Goal: Check status: Check status

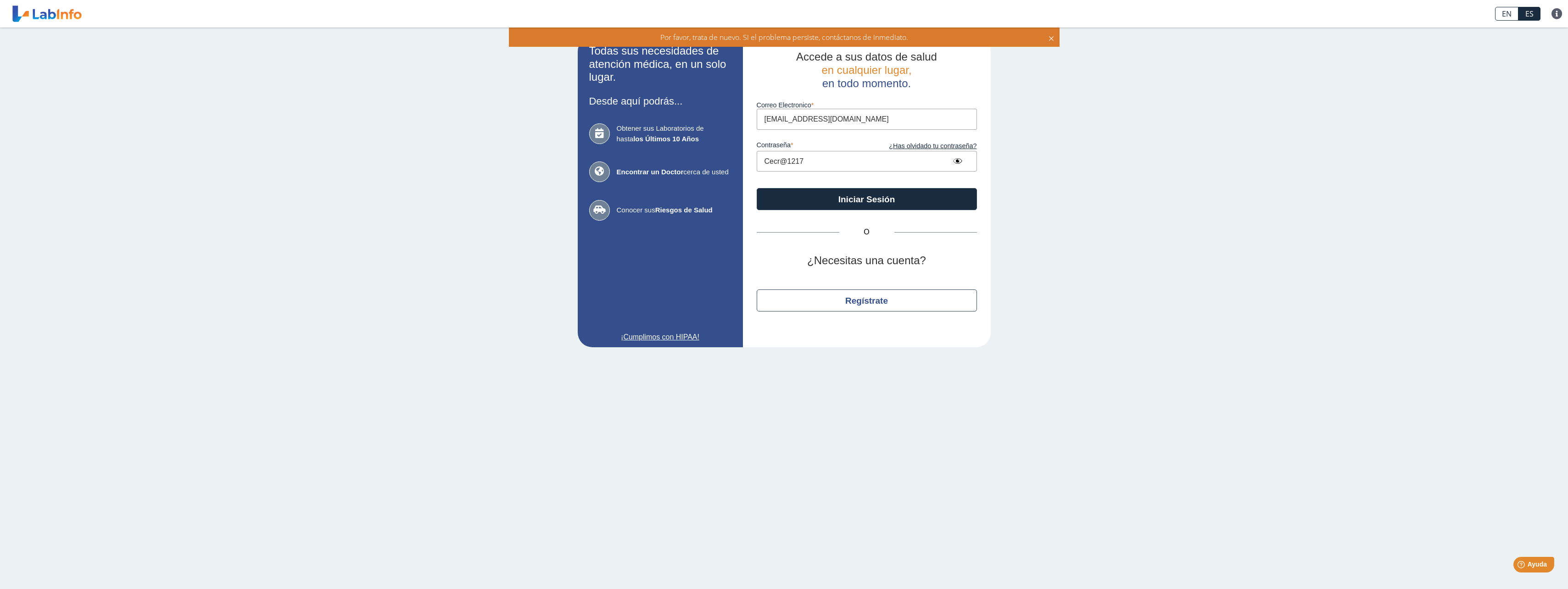
drag, startPoint x: 806, startPoint y: 160, endPoint x: 741, endPoint y: 158, distance: 65.0
click at [741, 158] on app-login "Todas sus necesidades de atención médica, en un solo lugar. Desde aquí podrás..…" at bounding box center [784, 192] width 413 height 311
type input "Diego0615!"
click at [846, 201] on button "Iniciar Sesión" at bounding box center [866, 199] width 220 height 22
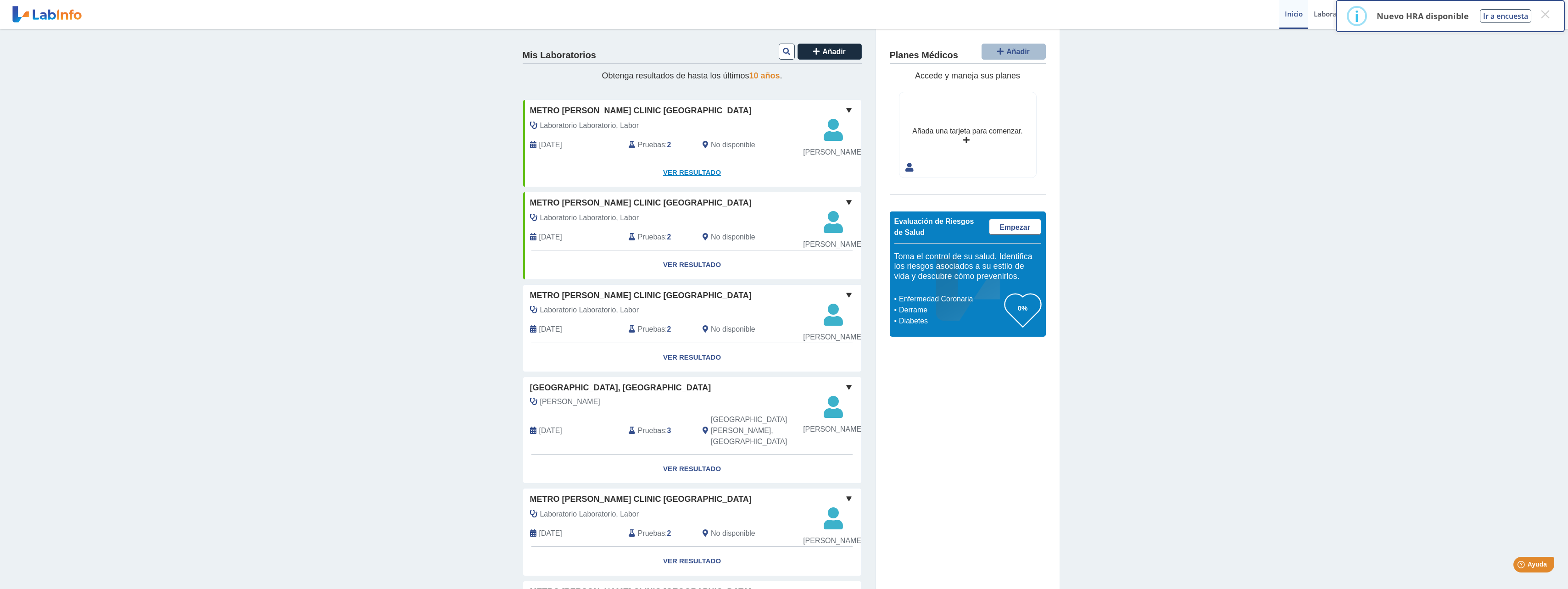
click at [692, 188] on link "Ver Resultado" at bounding box center [692, 172] width 338 height 29
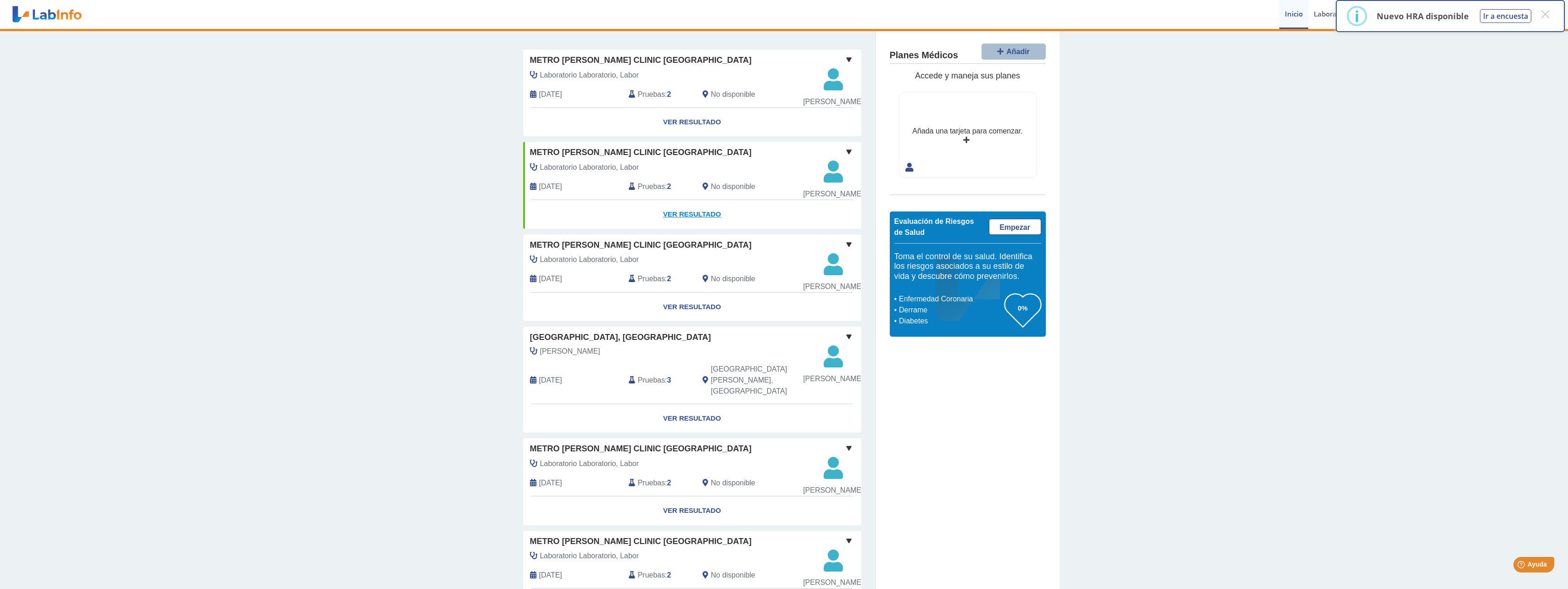
scroll to position [138, 0]
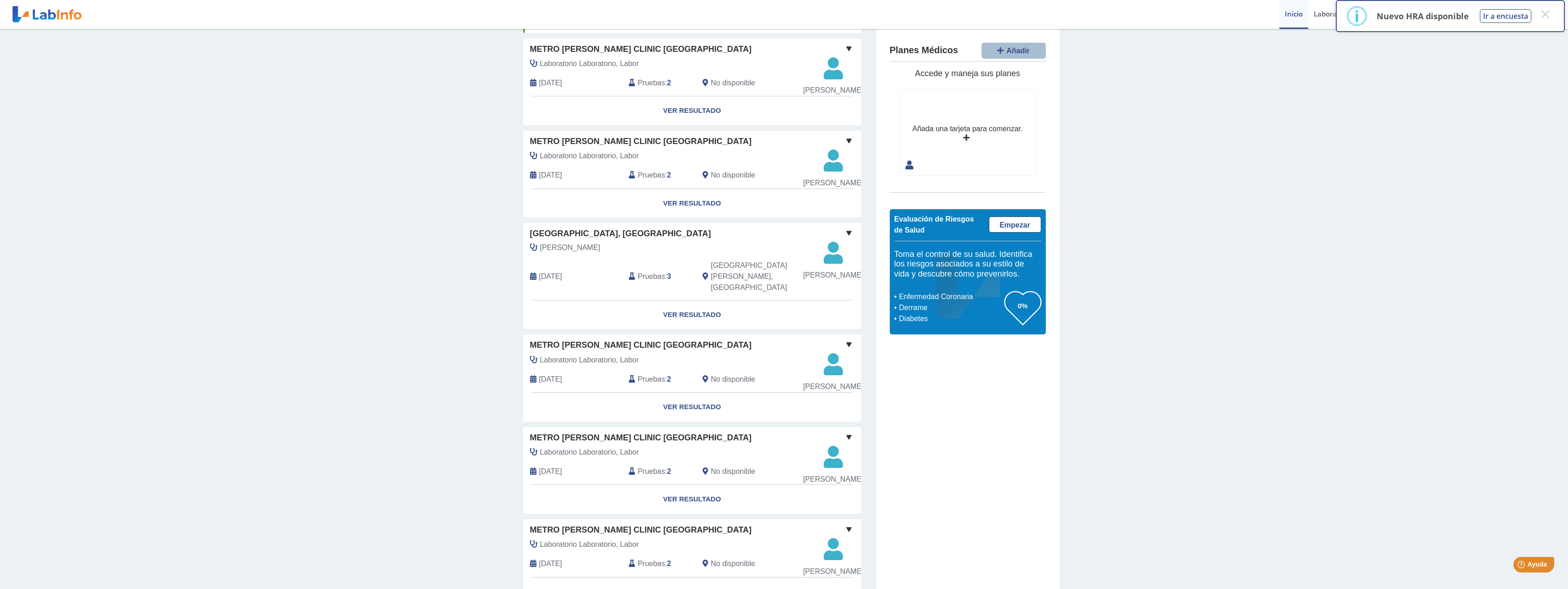
scroll to position [92, 0]
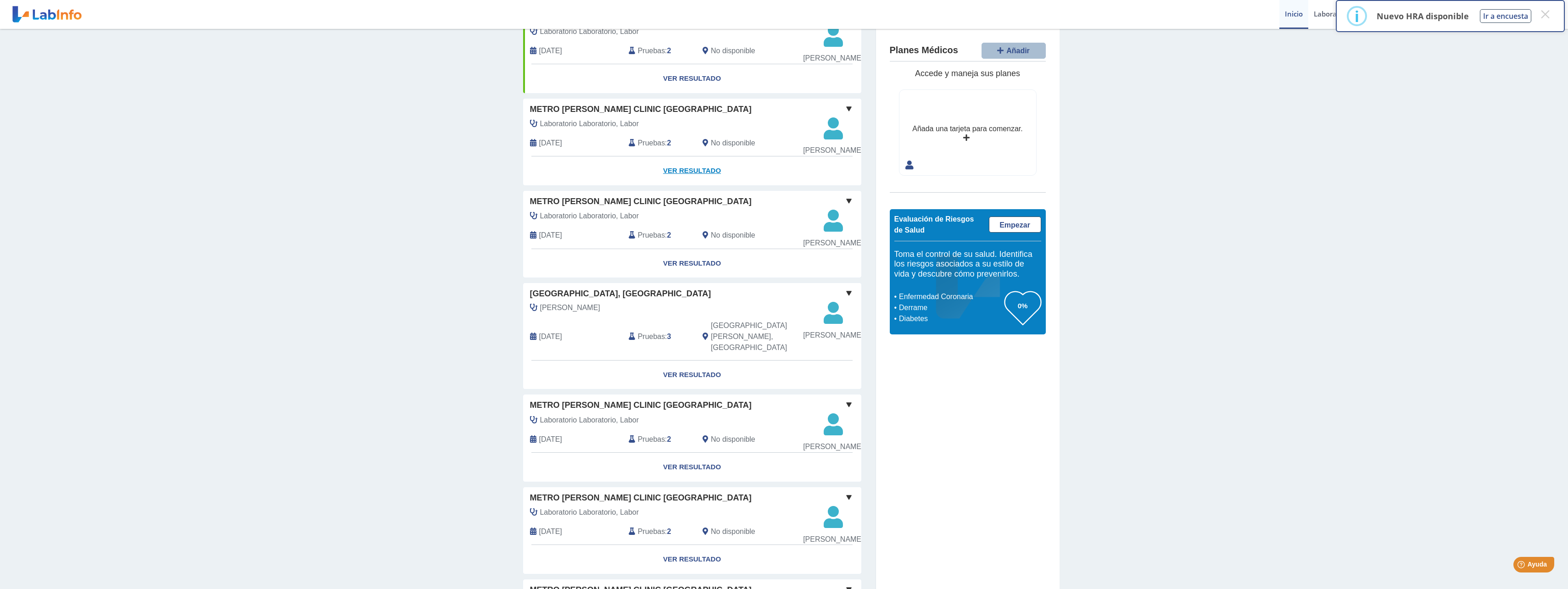
click at [681, 185] on link "Ver Resultado" at bounding box center [692, 171] width 338 height 29
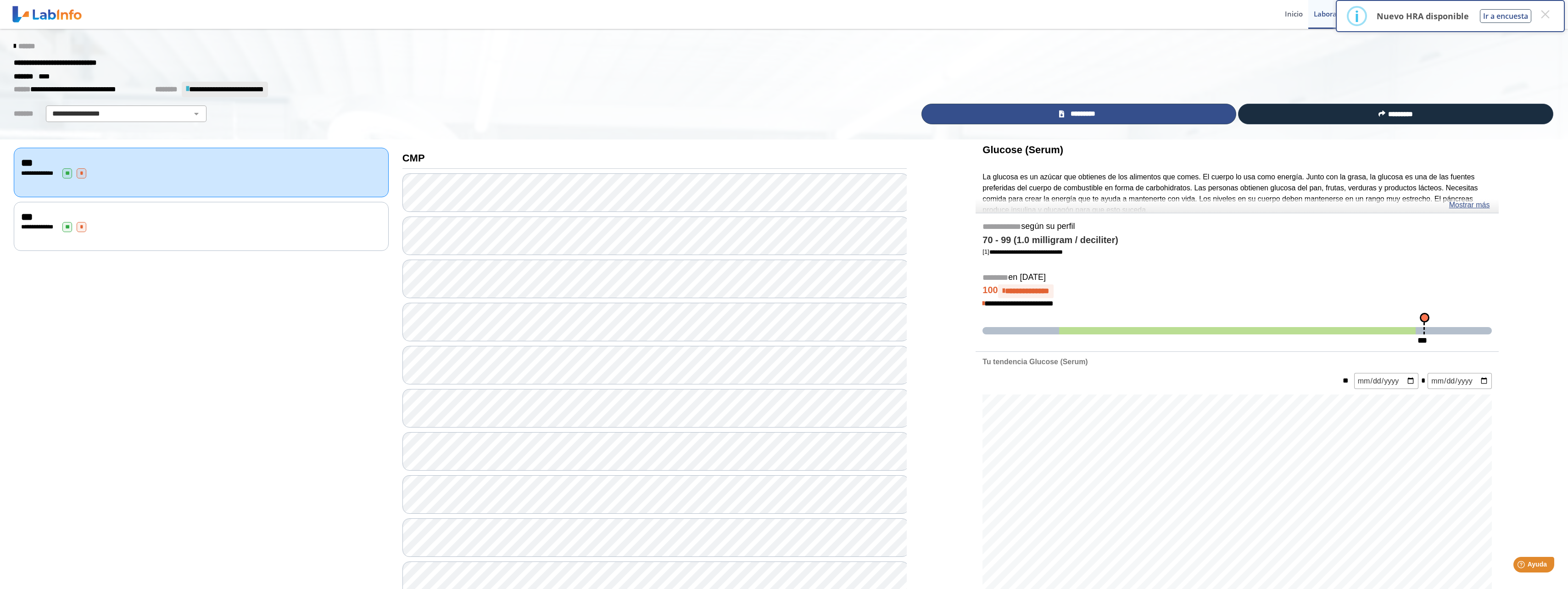
click at [1083, 117] on span "*********" at bounding box center [1082, 114] width 31 height 10
